Goal: Task Accomplishment & Management: Complete application form

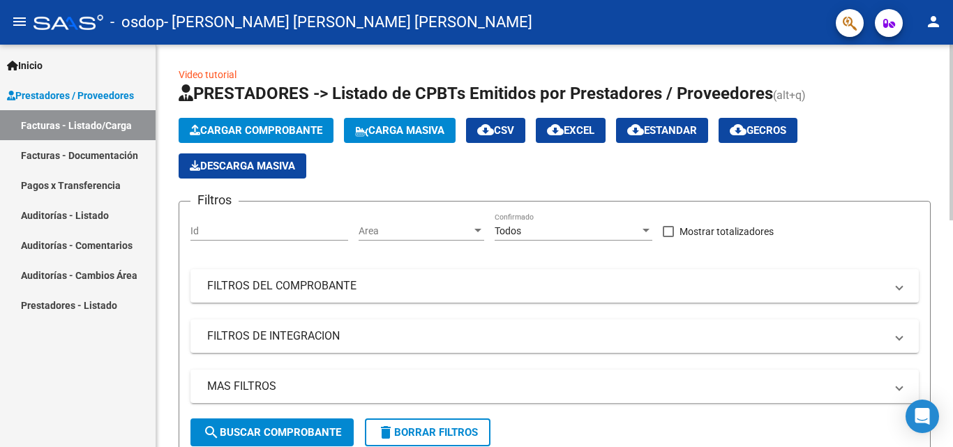
click at [260, 133] on span "Cargar Comprobante" at bounding box center [256, 130] width 133 height 13
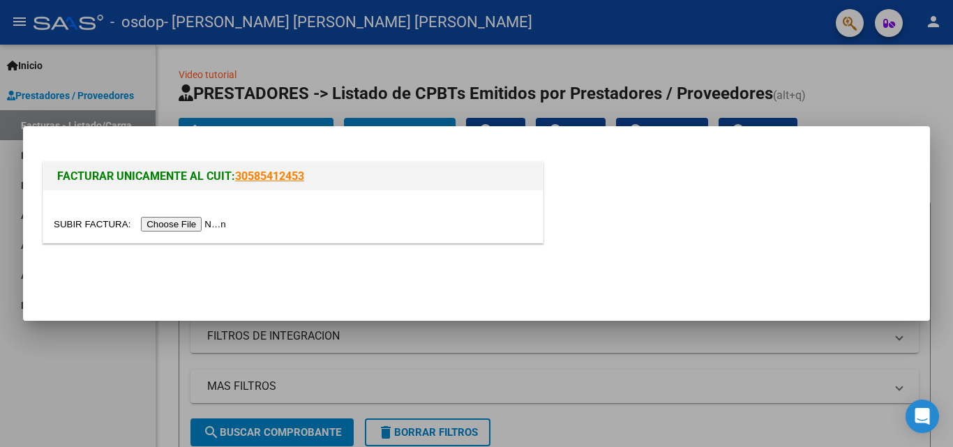
click at [217, 223] on input "file" at bounding box center [142, 224] width 177 height 15
click at [209, 221] on input "file" at bounding box center [142, 224] width 177 height 15
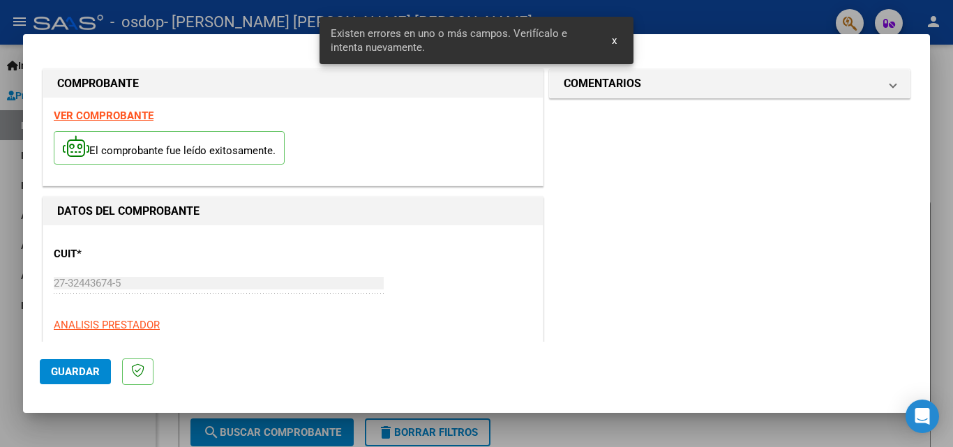
scroll to position [341, 0]
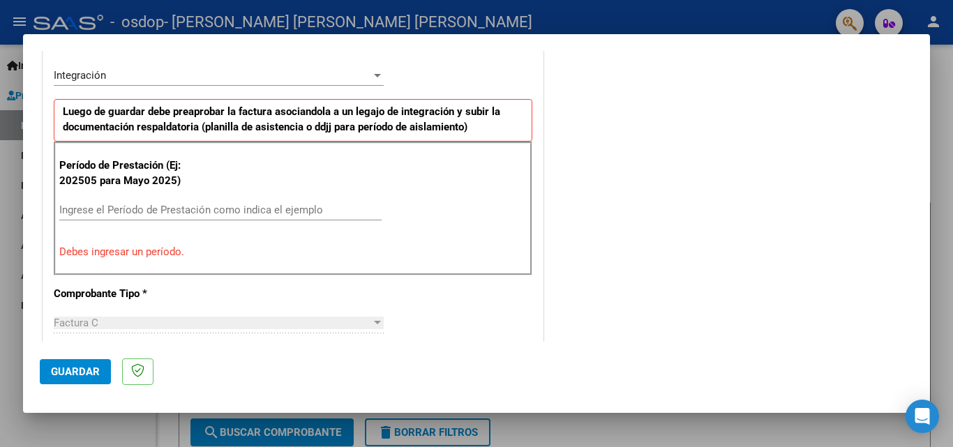
click at [315, 211] on input "Ingrese el Período de Prestación como indica el ejemplo" at bounding box center [220, 210] width 322 height 13
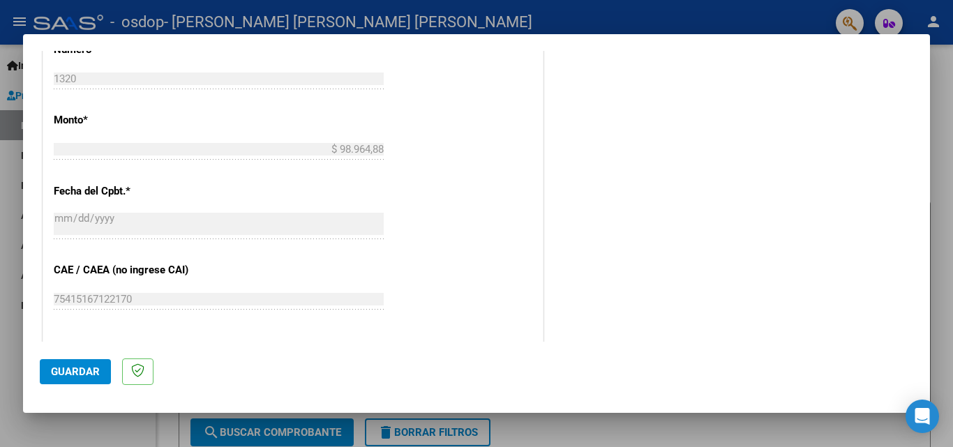
scroll to position [830, 0]
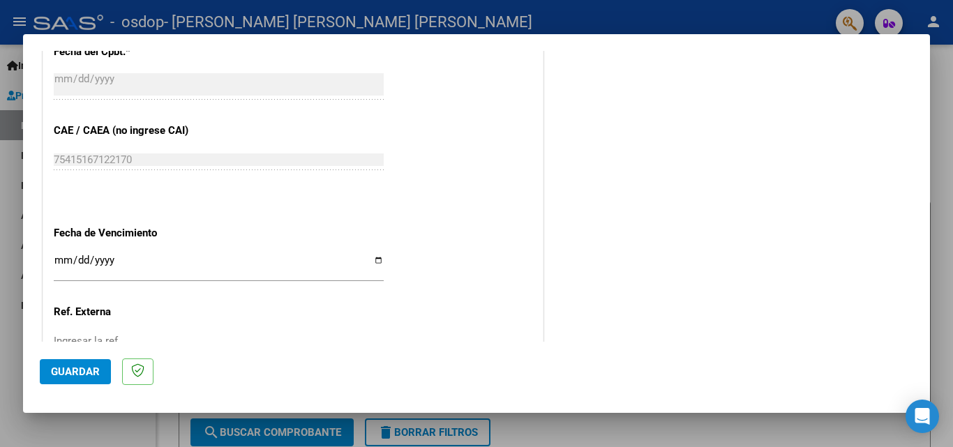
type input "202509"
click at [373, 260] on input "Ingresar la fecha" at bounding box center [219, 266] width 330 height 22
type input "[DATE]"
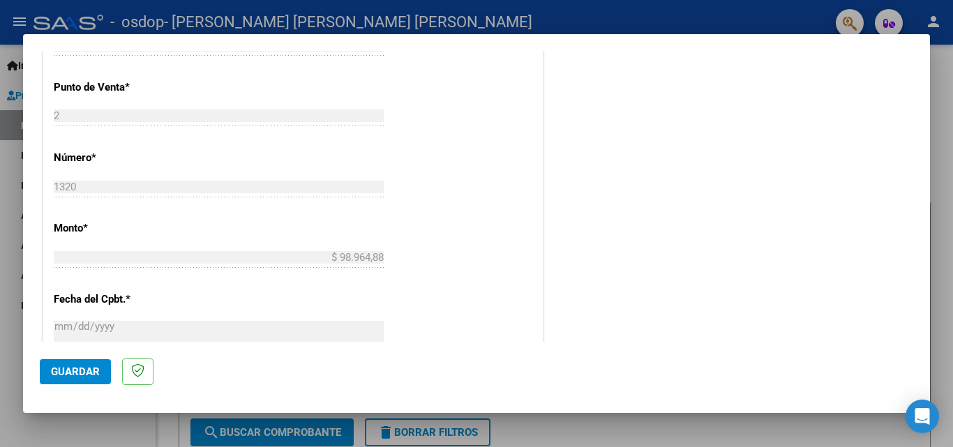
scroll to position [588, 0]
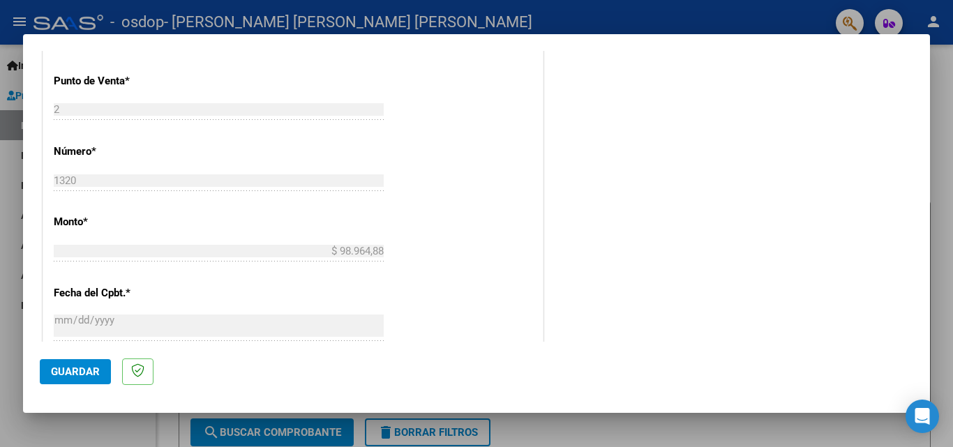
click at [66, 366] on span "Guardar" at bounding box center [75, 372] width 49 height 13
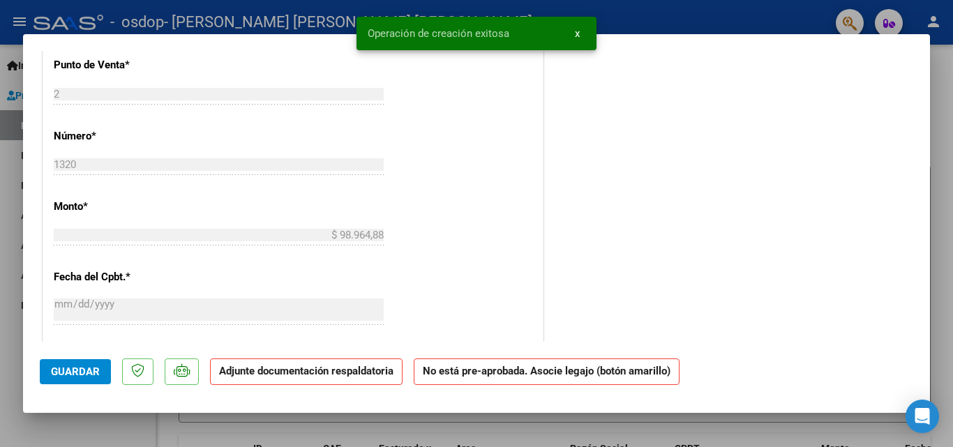
scroll to position [0, 0]
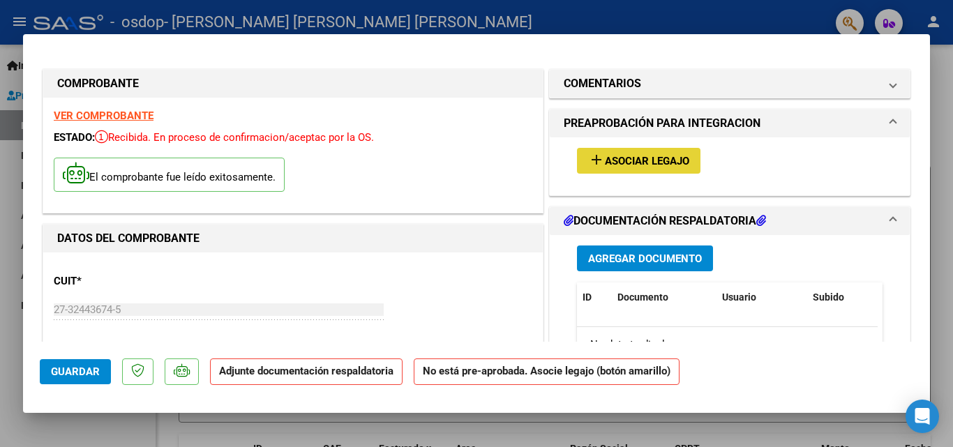
click at [637, 165] on span "Asociar Legajo" at bounding box center [647, 161] width 84 height 13
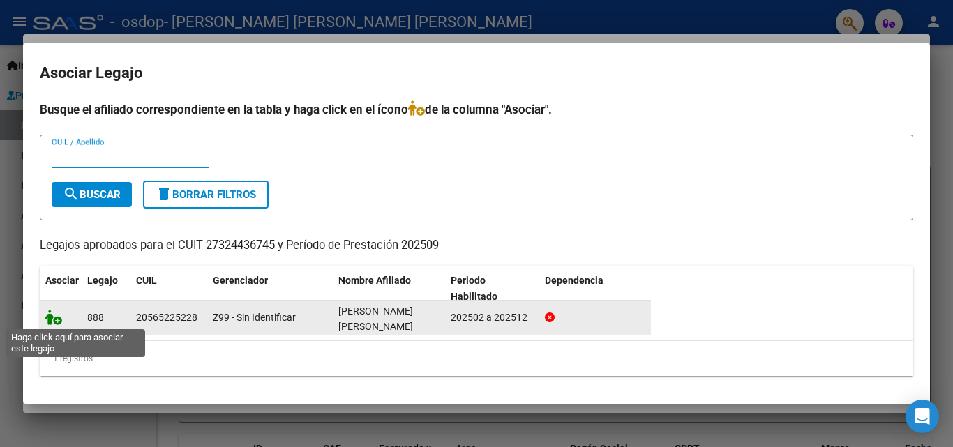
click at [52, 318] on icon at bounding box center [53, 317] width 17 height 15
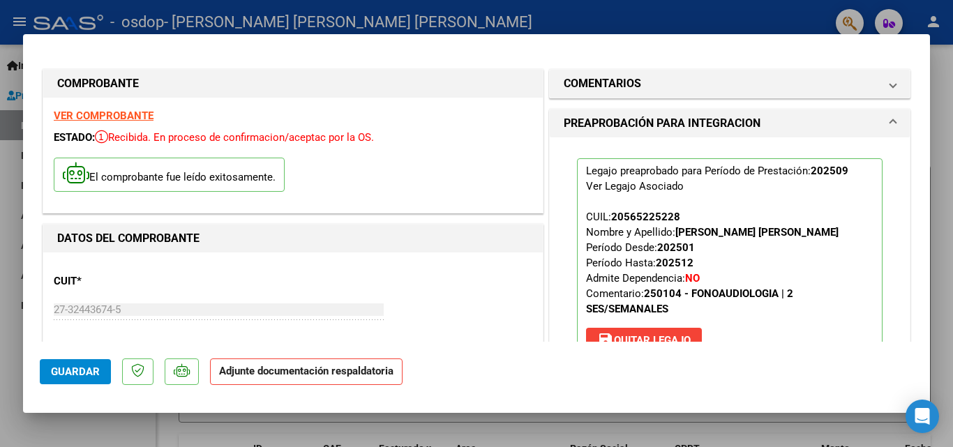
scroll to position [140, 0]
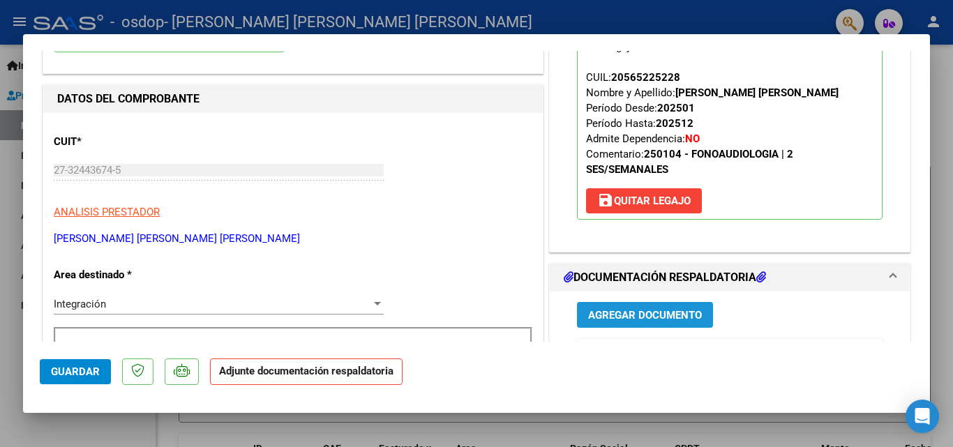
click at [651, 317] on span "Agregar Documento" at bounding box center [645, 315] width 114 height 13
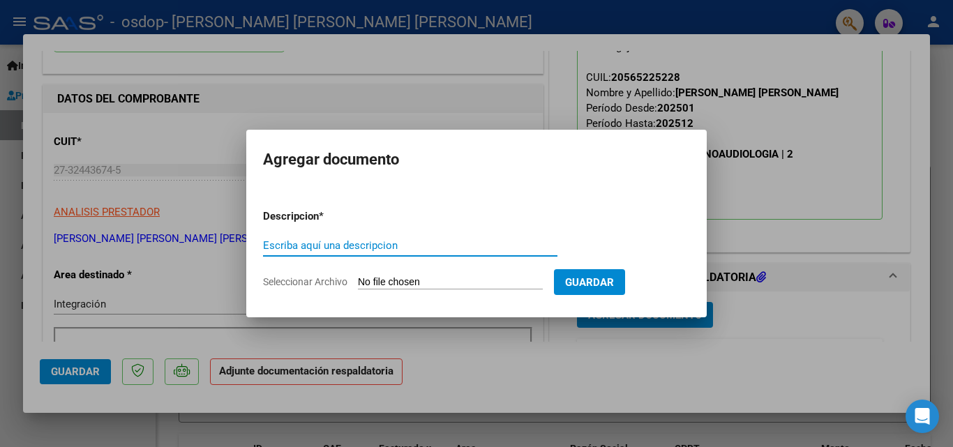
click at [422, 243] on input "Escriba aquí una descripcion" at bounding box center [410, 245] width 294 height 13
type input "asistencia"
click at [452, 283] on input "Seleccionar Archivo" at bounding box center [450, 282] width 185 height 13
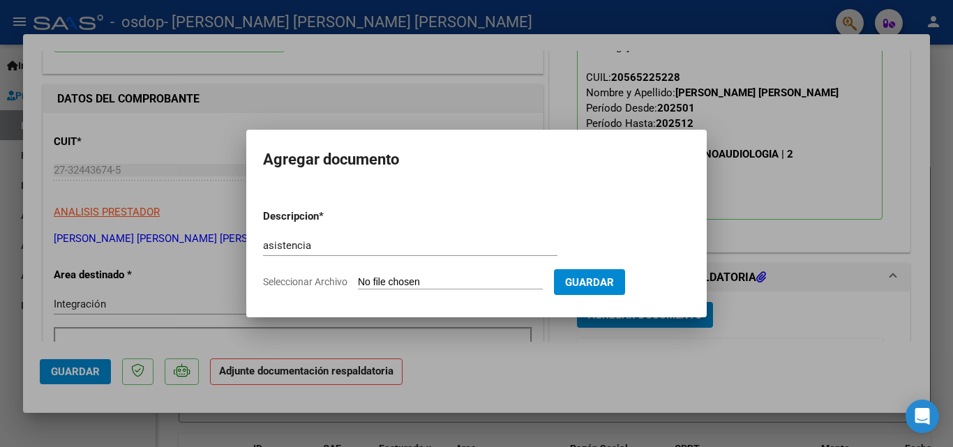
type input "C:\fakepath\ASISTENCIA FONOAUDIOLOGIA.pdf"
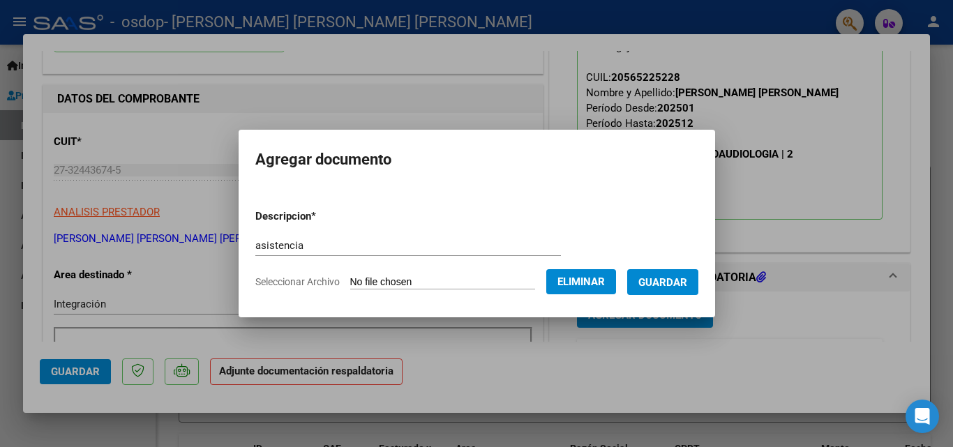
click at [673, 281] on span "Guardar" at bounding box center [663, 282] width 49 height 13
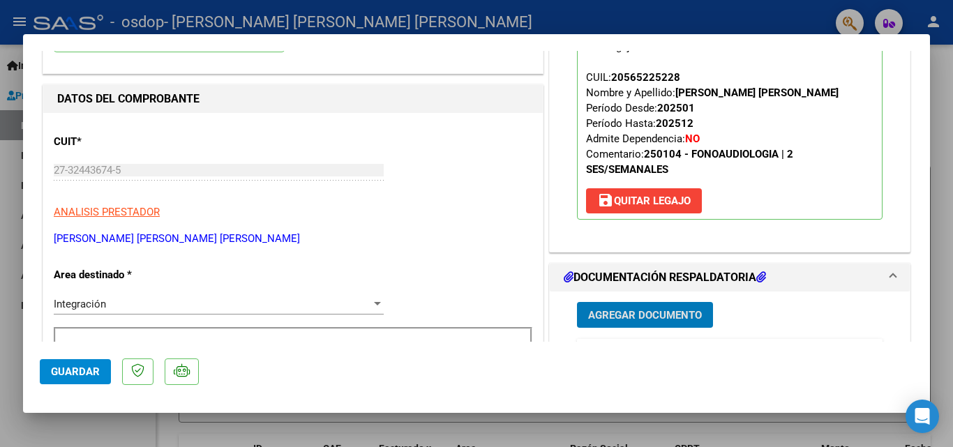
click at [934, 239] on div at bounding box center [476, 223] width 953 height 447
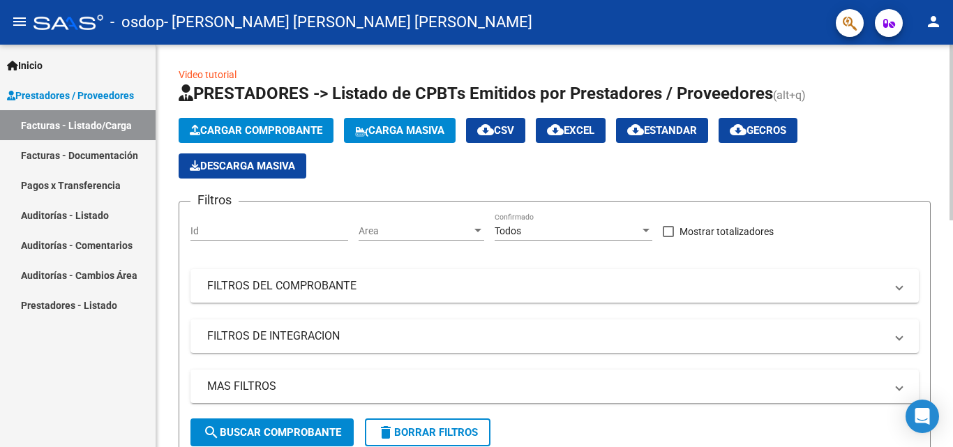
scroll to position [279, 0]
